Goal: Book appointment/travel/reservation

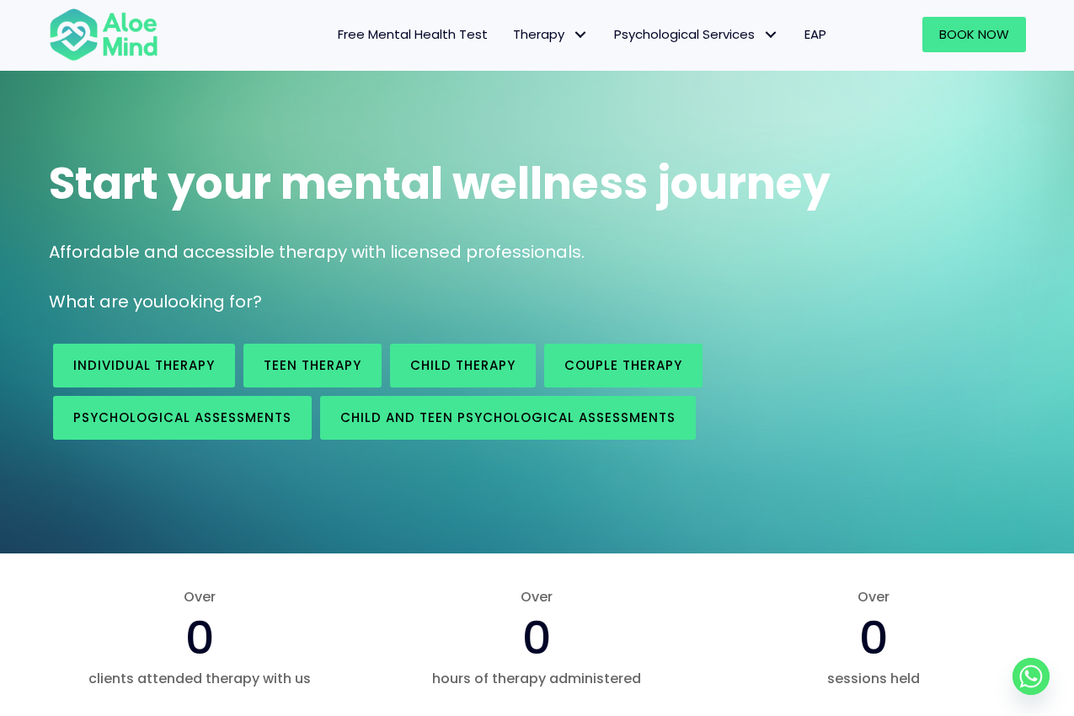
scroll to position [61, 0]
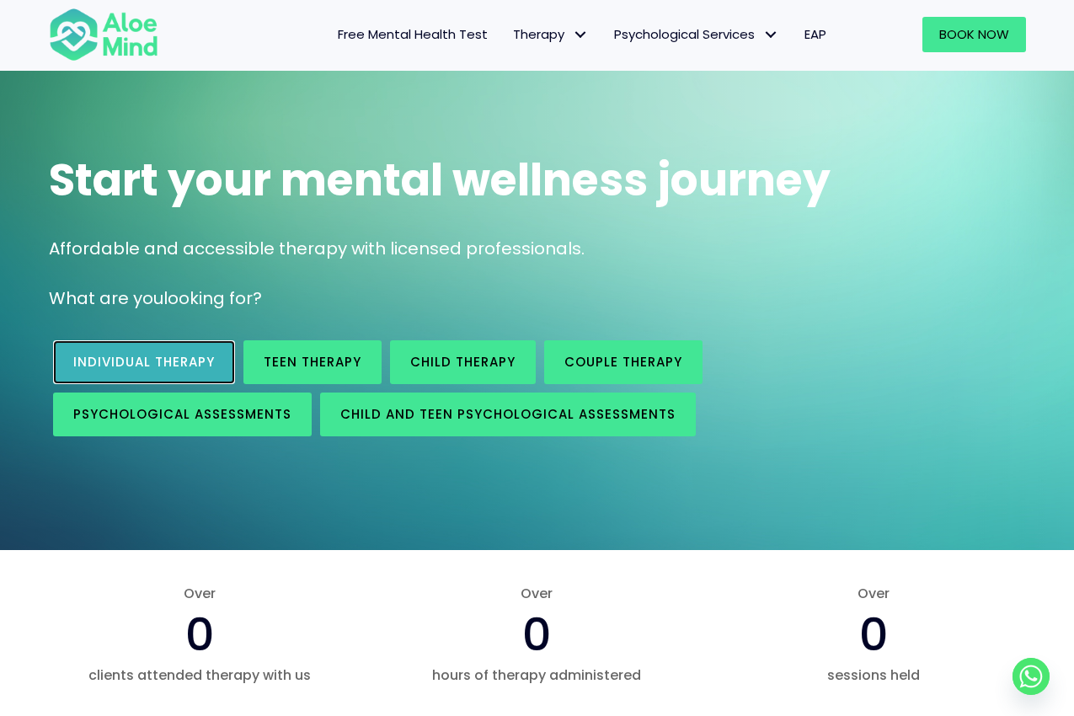
click at [96, 379] on link "Individual therapy" at bounding box center [144, 362] width 182 height 44
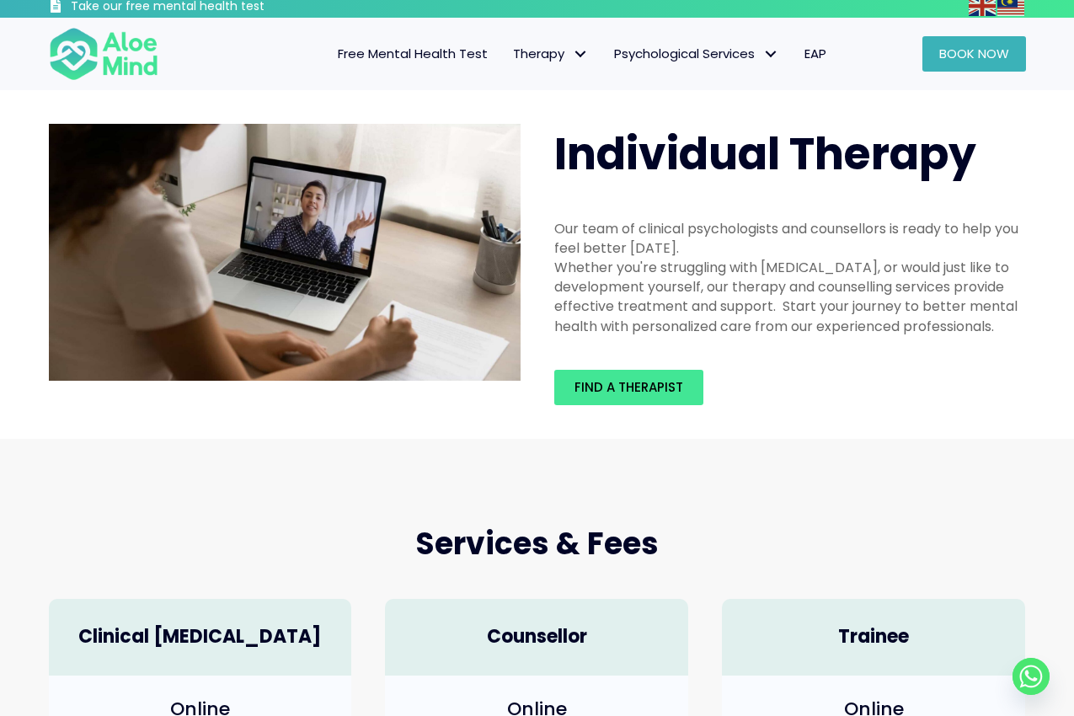
scroll to position [7, 0]
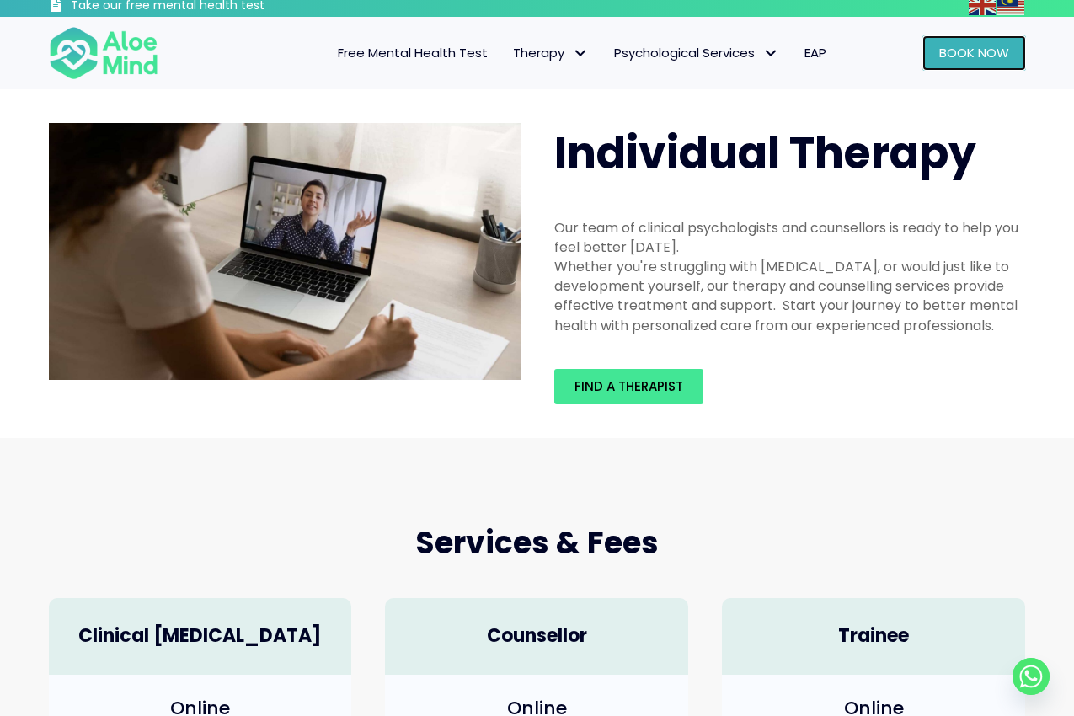
click at [990, 40] on link "Book Now" at bounding box center [974, 52] width 104 height 35
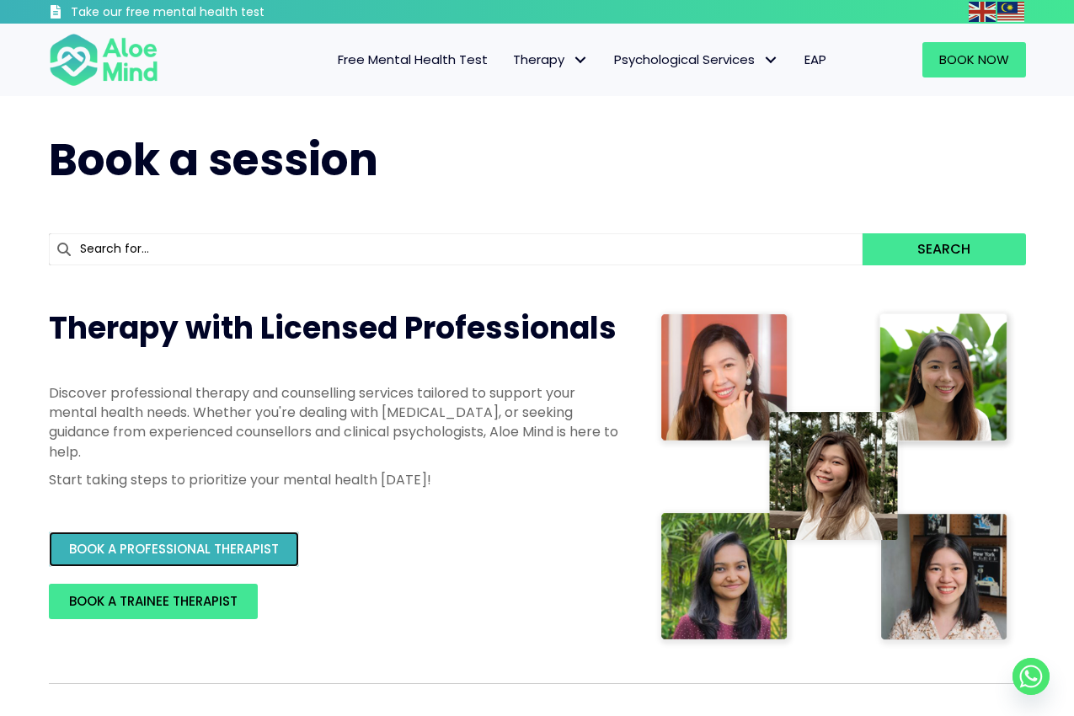
click at [224, 550] on span "BOOK A PROFESSIONAL THERAPIST" at bounding box center [174, 549] width 210 height 18
